Goal: Information Seeking & Learning: Learn about a topic

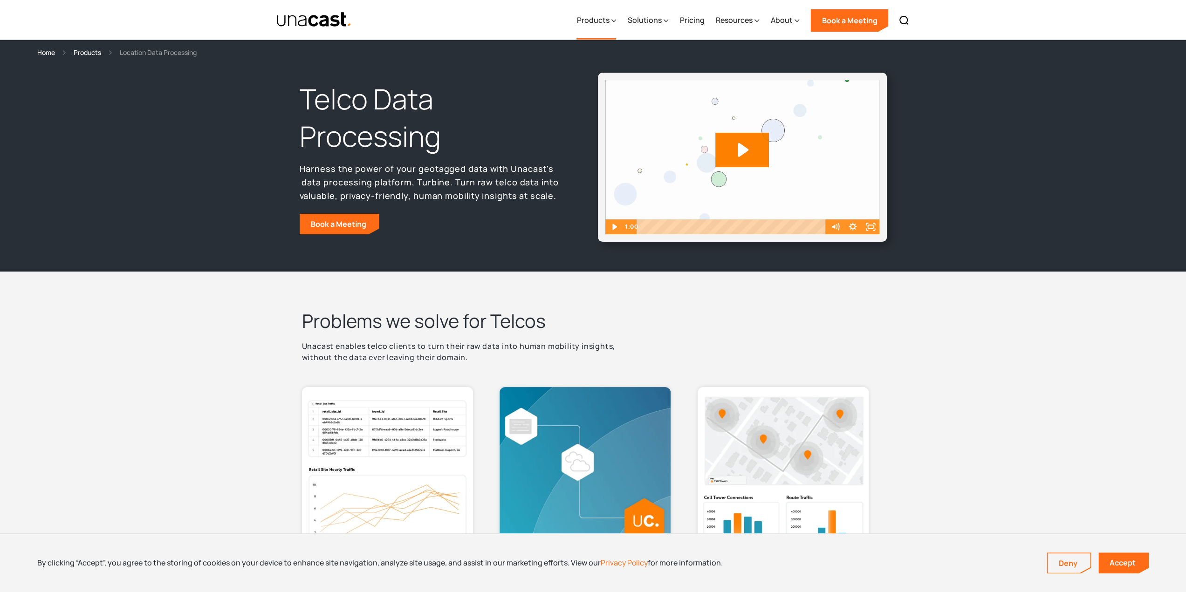
click at [592, 20] on div "Products" at bounding box center [593, 19] width 33 height 11
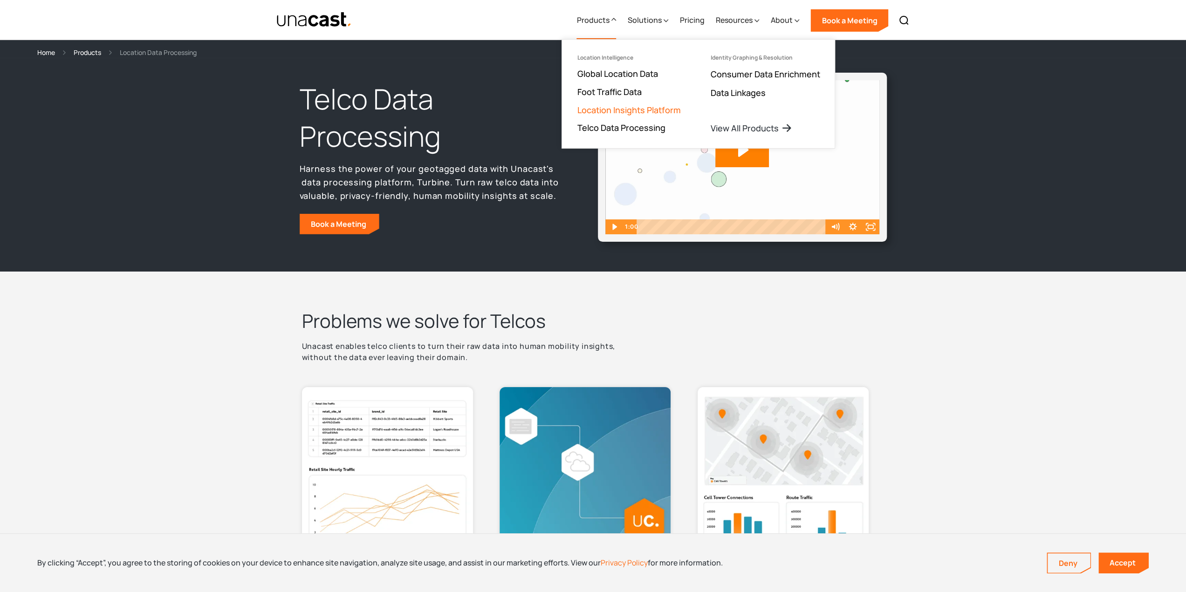
click at [599, 109] on link "Location Insights Platform" at bounding box center [628, 109] width 103 height 11
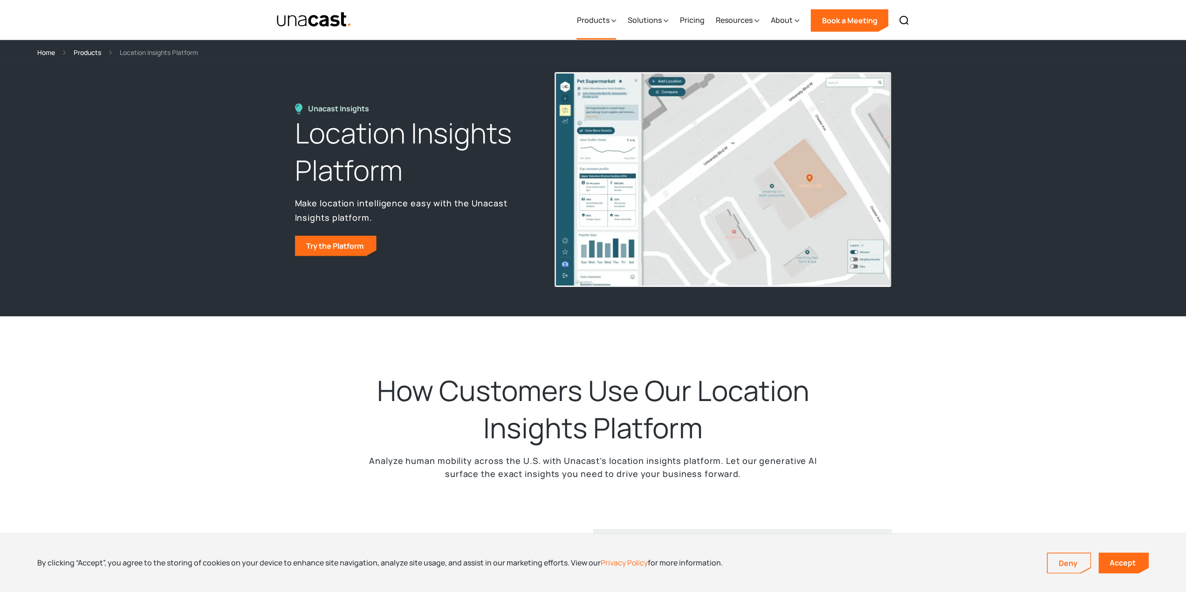
click at [604, 21] on div "Products" at bounding box center [593, 19] width 33 height 11
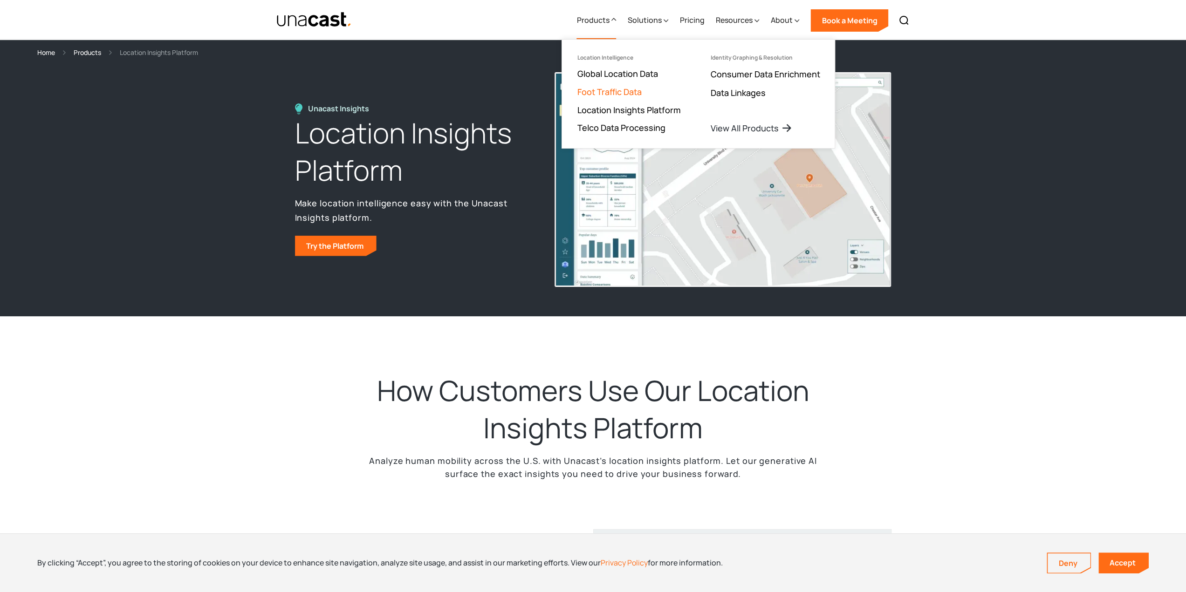
click at [615, 88] on link "Foot Traffic Data" at bounding box center [609, 91] width 64 height 11
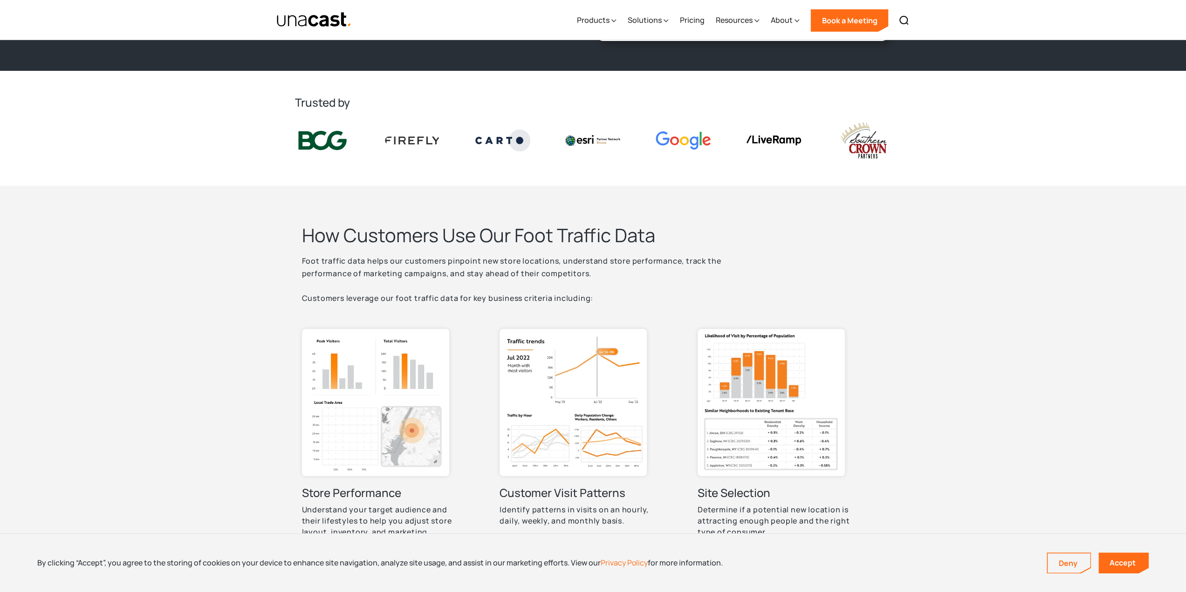
scroll to position [233, 0]
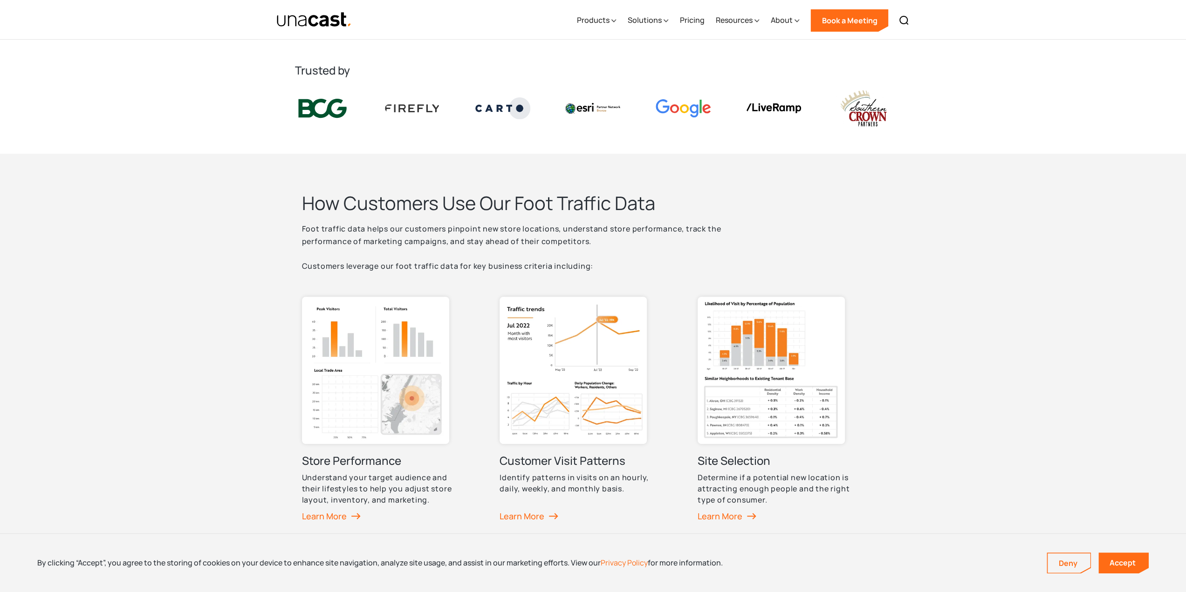
click at [414, 106] on img at bounding box center [412, 107] width 55 height 7
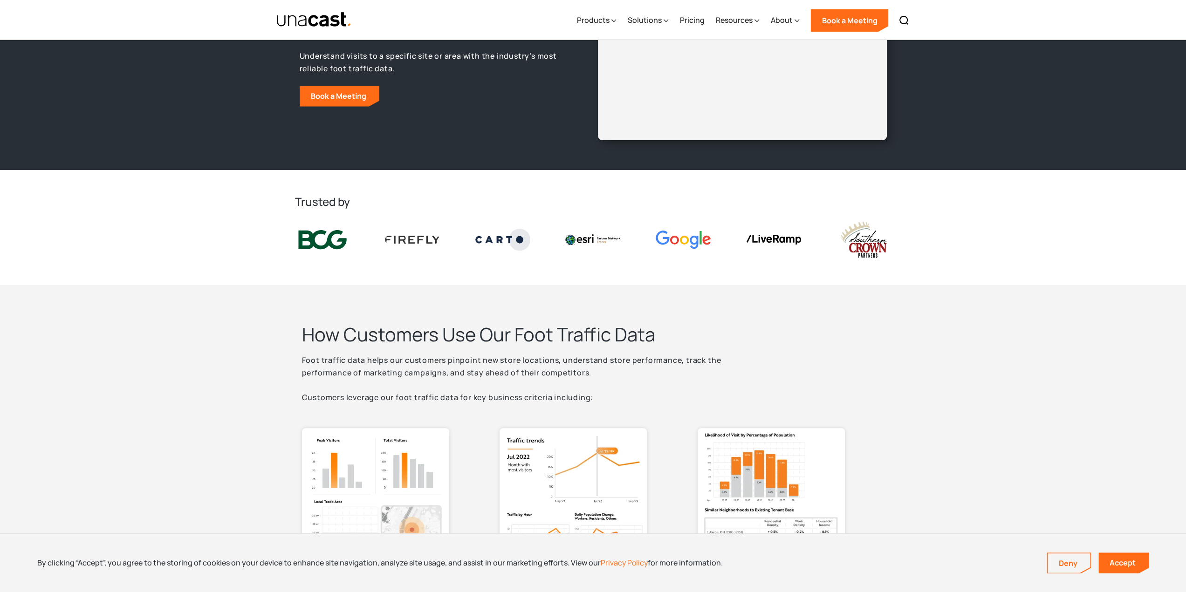
scroll to position [0, 0]
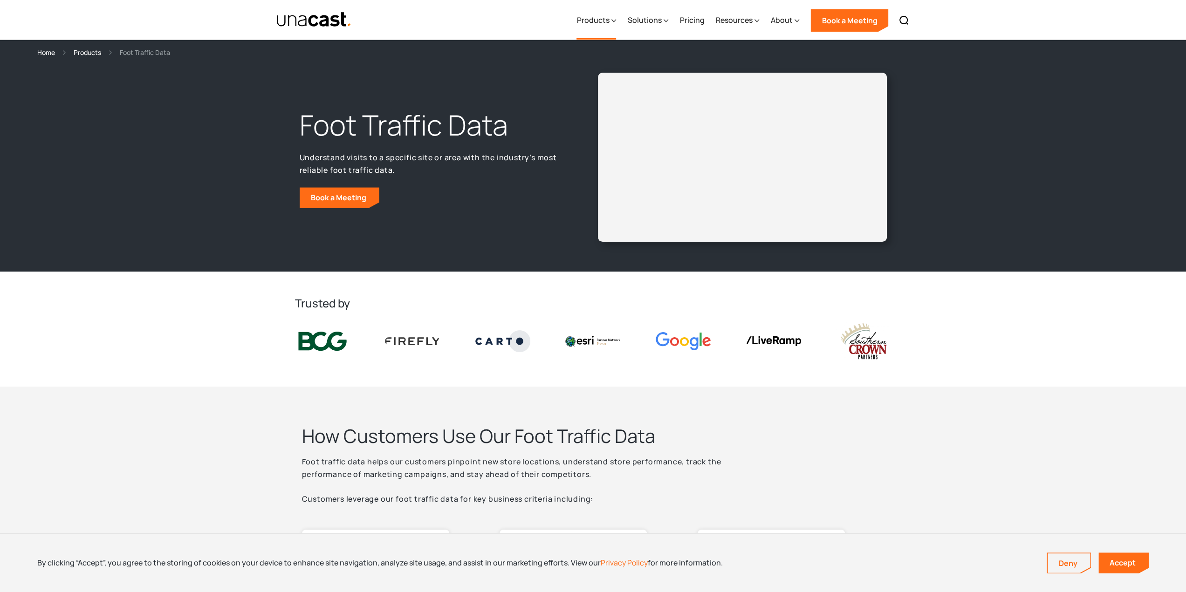
click at [595, 20] on div "Products" at bounding box center [593, 19] width 33 height 11
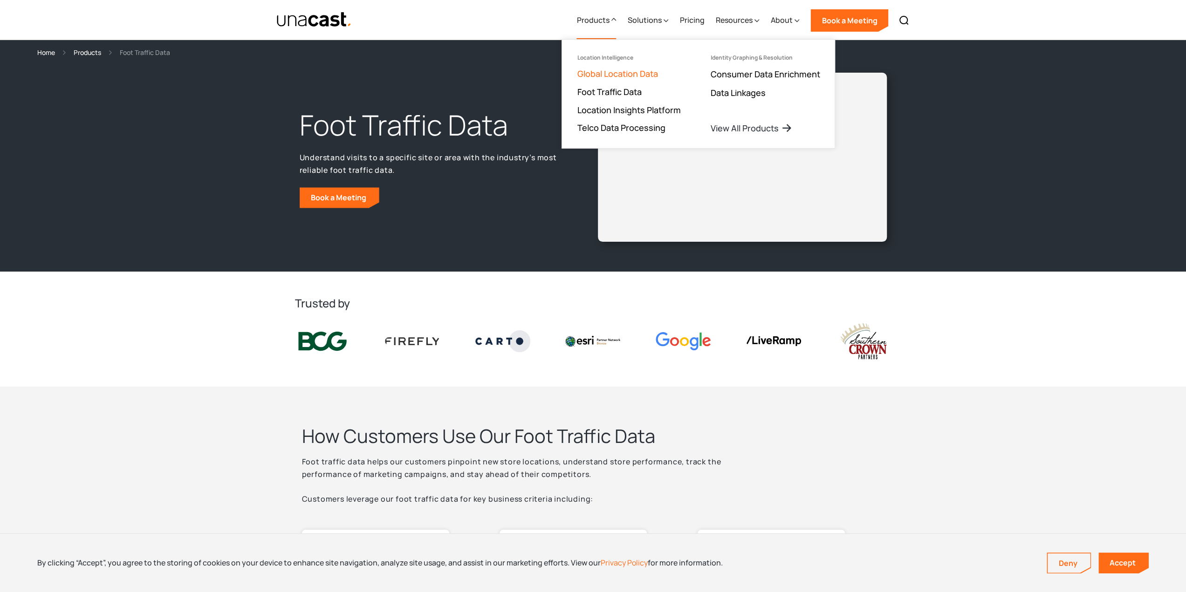
click at [617, 77] on link "Global Location Data" at bounding box center [617, 73] width 81 height 11
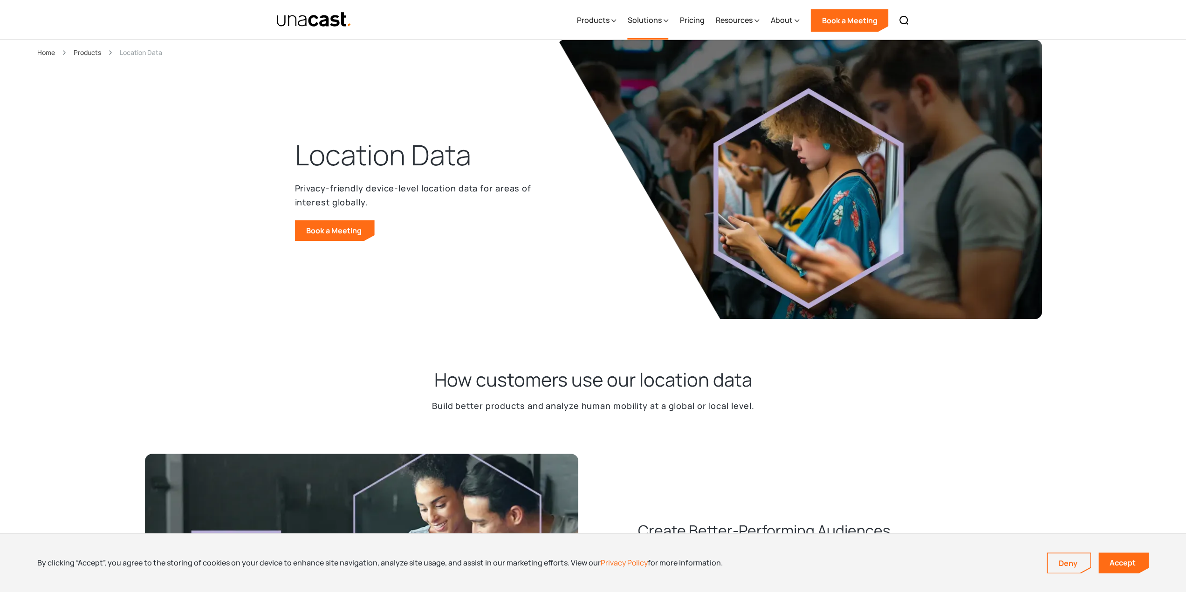
click at [654, 19] on div "Solutions" at bounding box center [644, 19] width 34 height 11
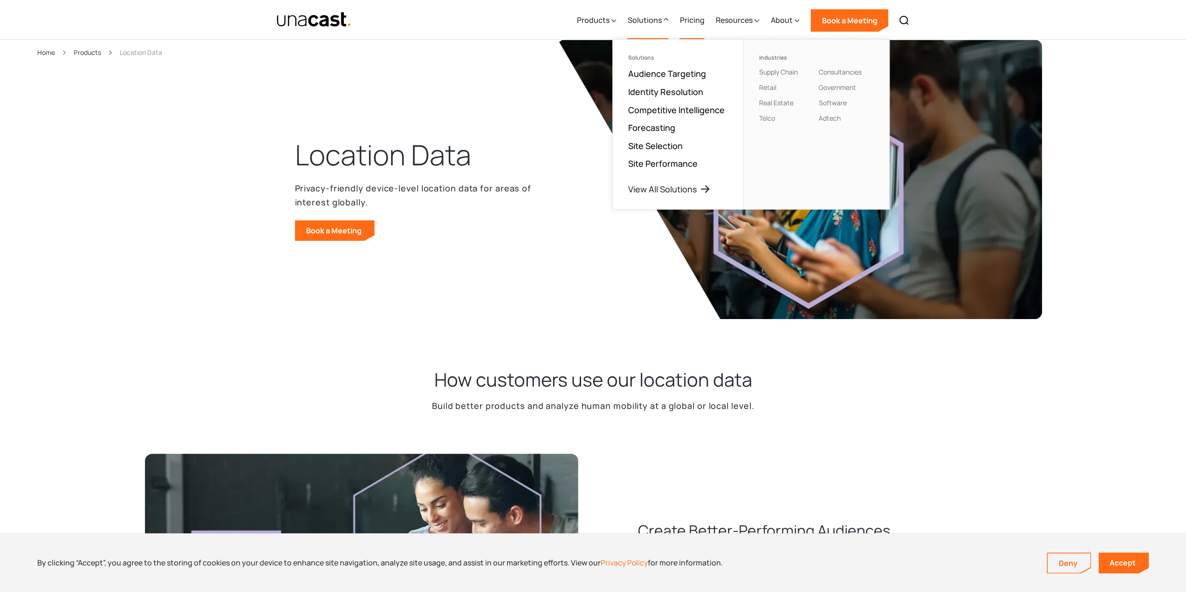
click at [691, 17] on link "Pricing" at bounding box center [692, 20] width 25 height 38
